Goal: Navigation & Orientation: Find specific page/section

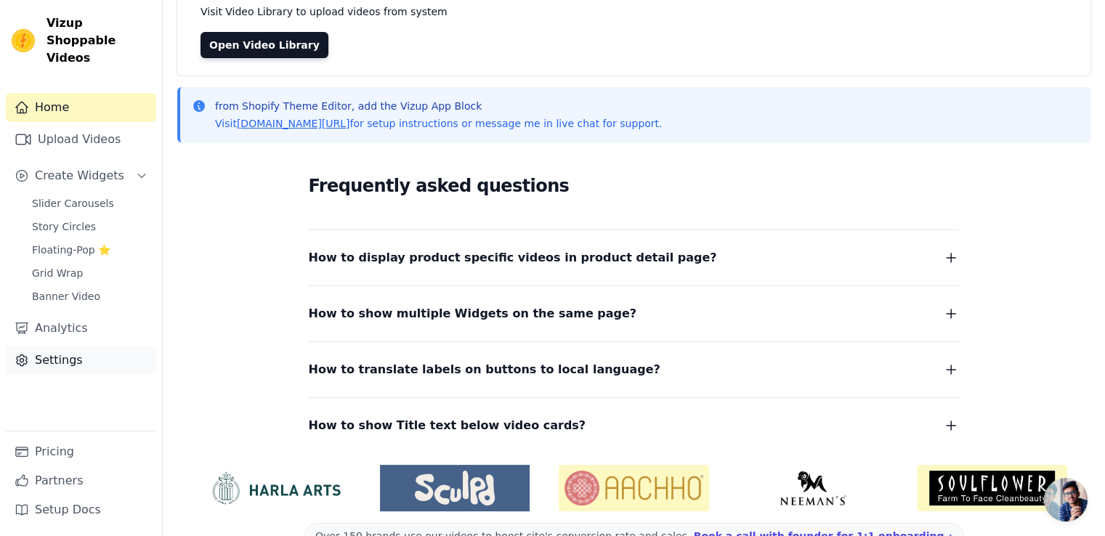
scroll to position [121, 0]
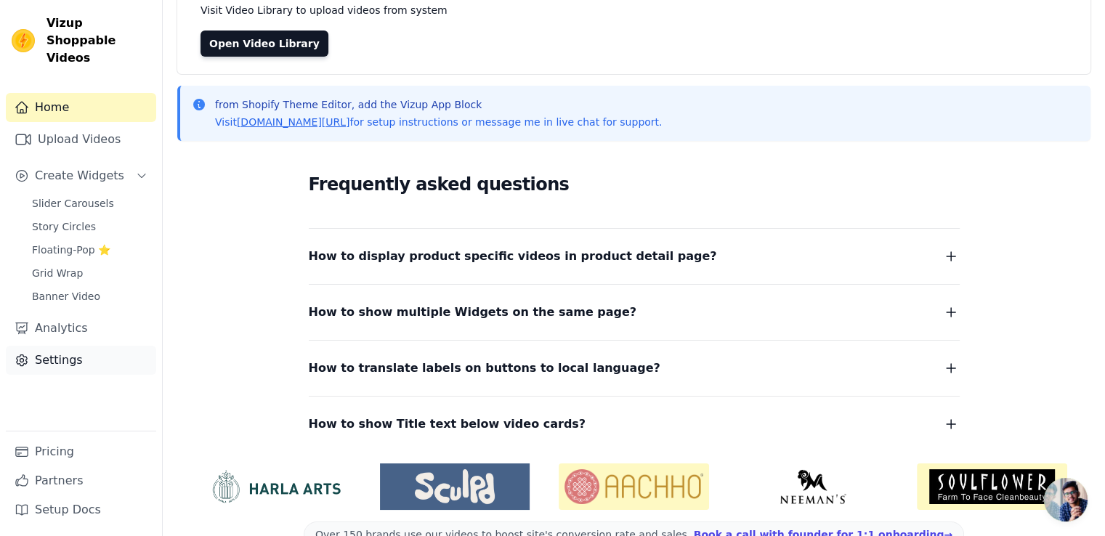
click at [55, 346] on link "Settings" at bounding box center [81, 360] width 150 height 29
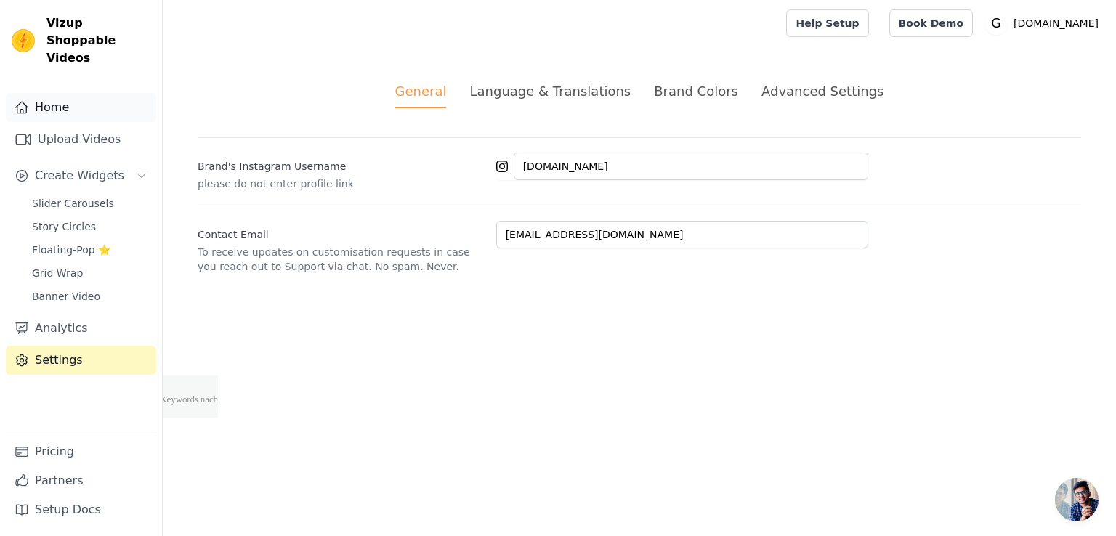
click at [55, 97] on link "Home" at bounding box center [81, 107] width 150 height 29
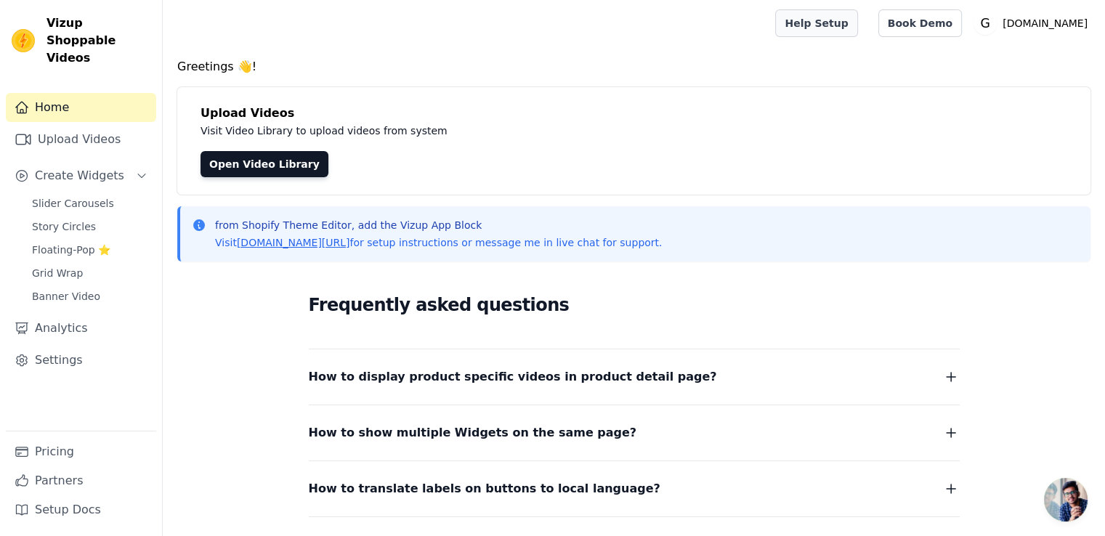
click at [837, 33] on link "Help Setup" at bounding box center [817, 23] width 82 height 28
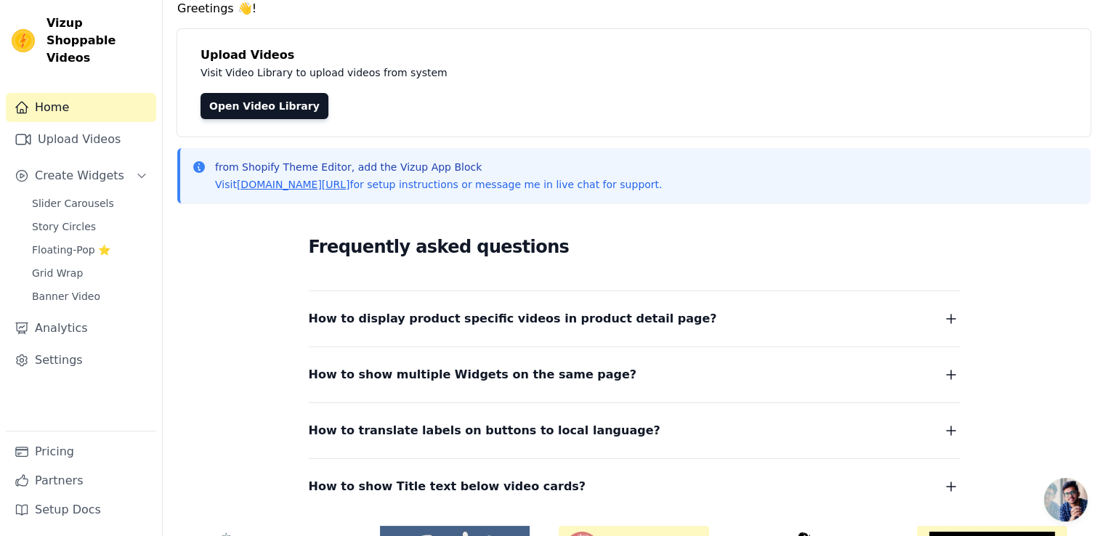
scroll to position [58, 0]
click at [44, 509] on link "Setup Docs" at bounding box center [81, 510] width 150 height 29
